Goal: Task Accomplishment & Management: Manage account settings

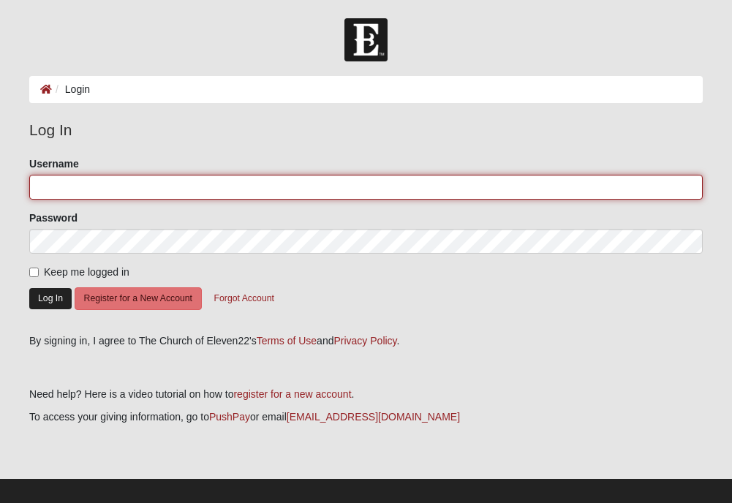
type input "dkburt@comcast.net"
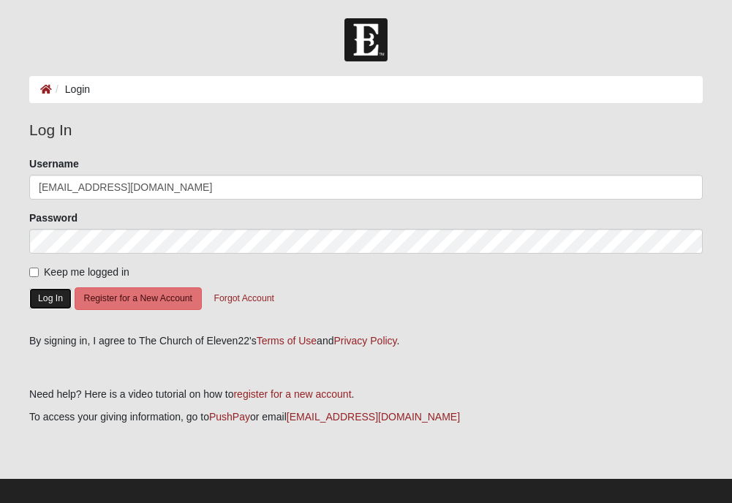
click at [45, 299] on button "Log In" at bounding box center [50, 298] width 42 height 21
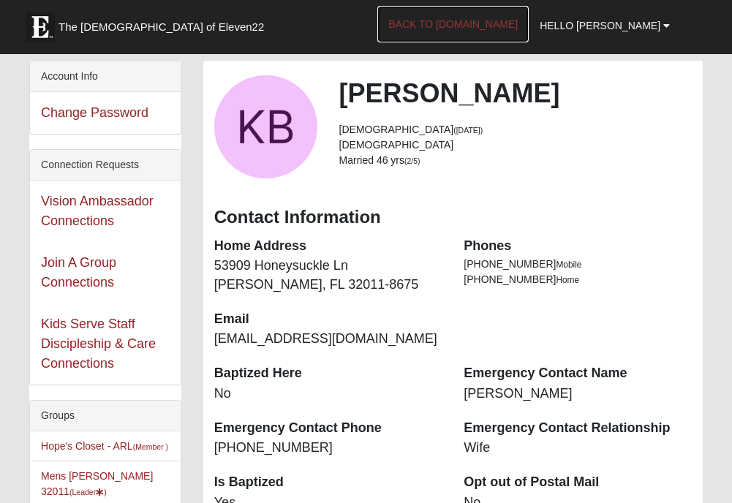
click at [493, 22] on link "Back to COE22.com" at bounding box center [452, 24] width 151 height 37
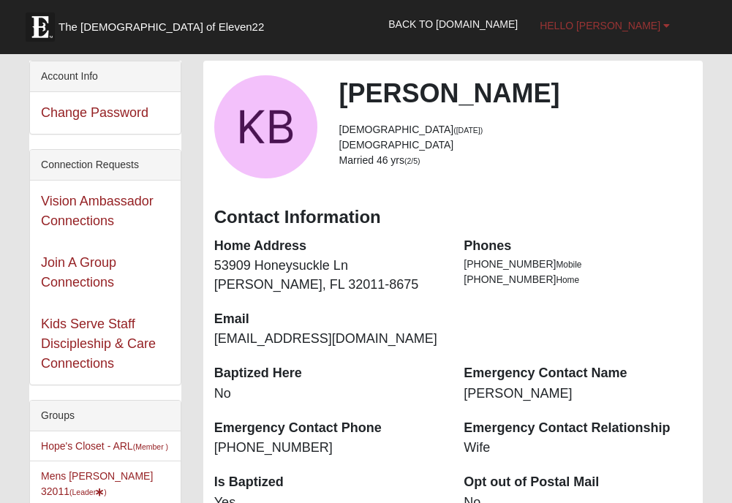
click at [641, 26] on span "Hello Keith" at bounding box center [599, 26] width 121 height 12
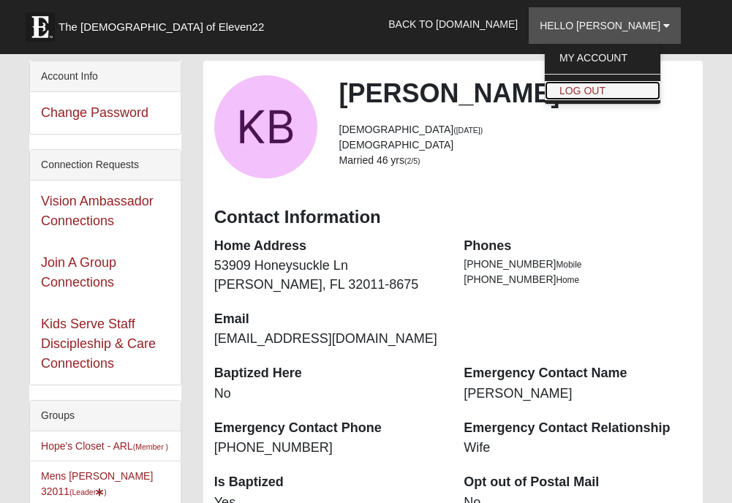
click at [620, 88] on link "Log Out" at bounding box center [602, 90] width 115 height 19
